Goal: Task Accomplishment & Management: Use online tool/utility

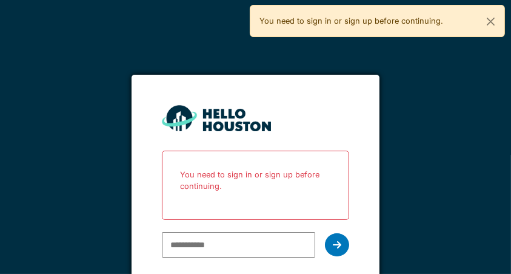
type input "**********"
click at [340, 251] on div at bounding box center [337, 244] width 24 height 23
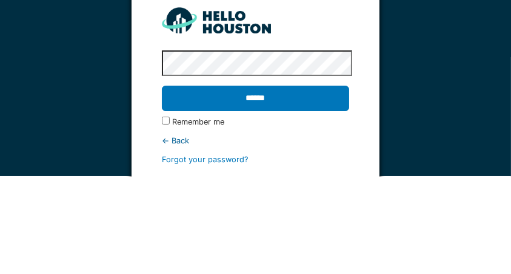
click at [322, 197] on input "******" at bounding box center [255, 195] width 187 height 25
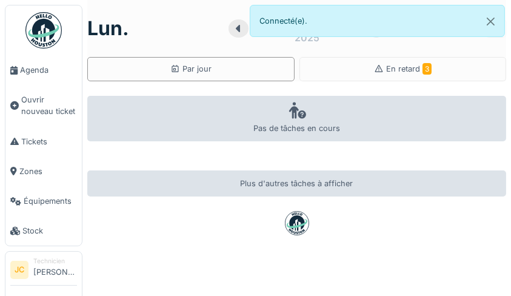
click at [446, 70] on div "En retard 3" at bounding box center [403, 69] width 207 height 24
